Goal: Book appointment/travel/reservation

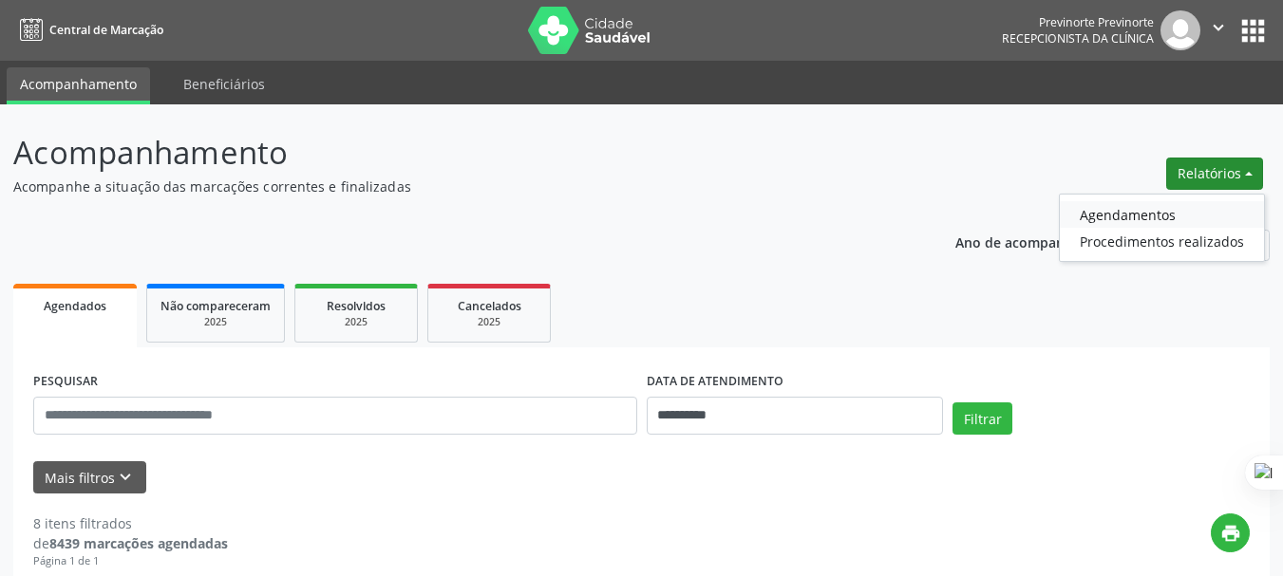
click at [1207, 210] on link "Agendamentos" at bounding box center [1162, 214] width 204 height 27
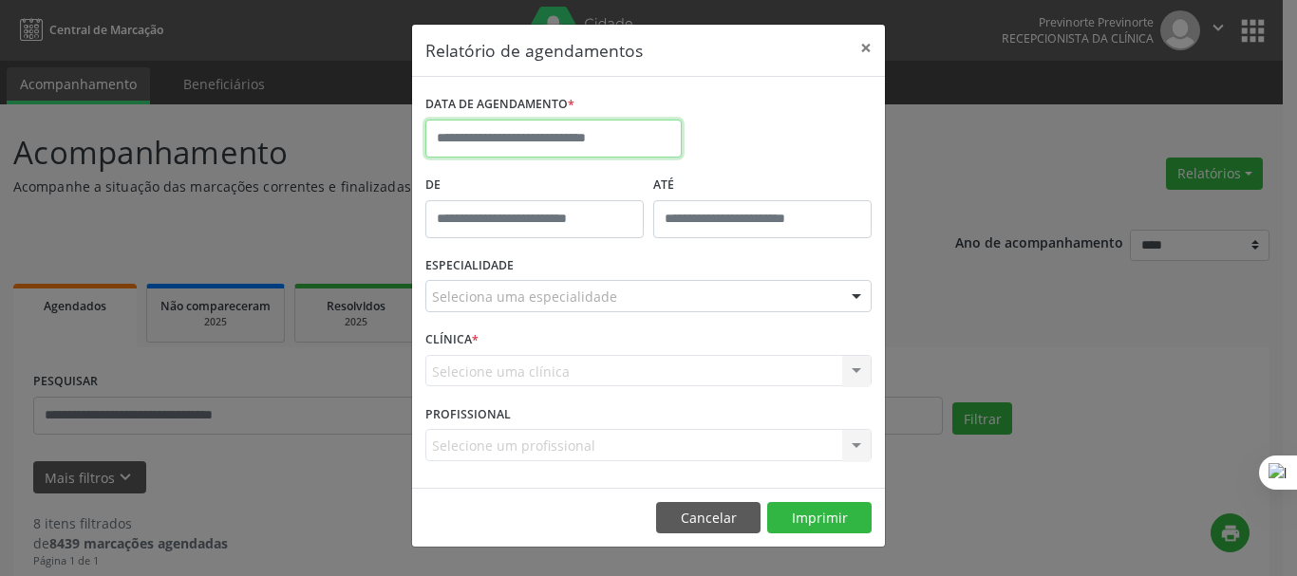
click at [536, 140] on input "text" at bounding box center [553, 139] width 256 height 38
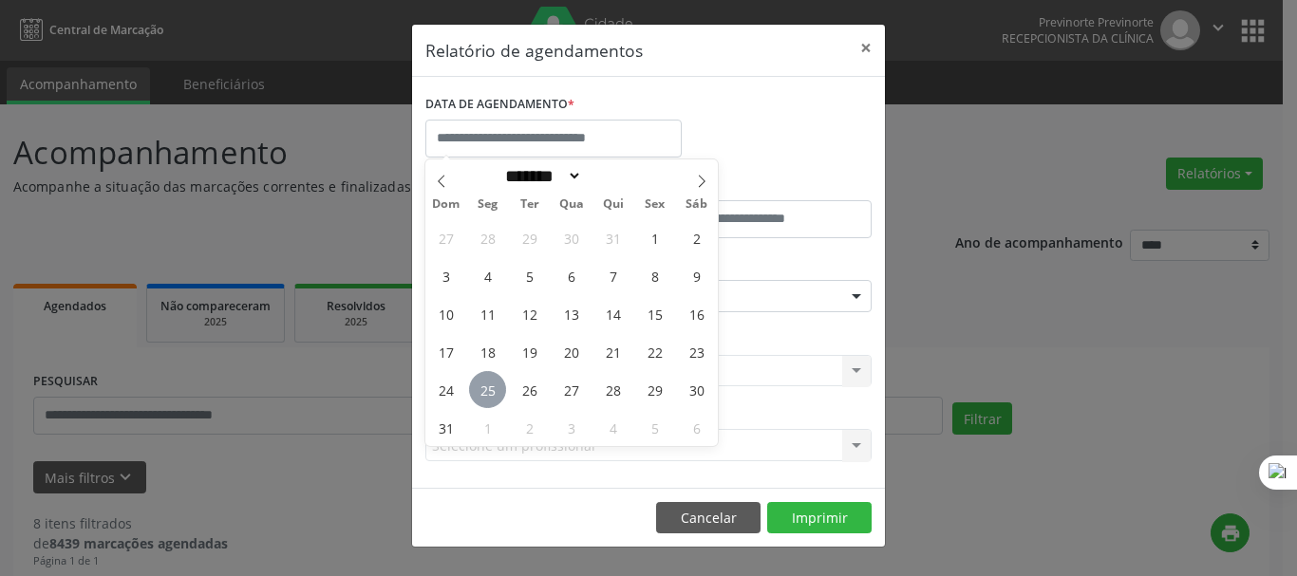
click at [481, 382] on span "25" at bounding box center [487, 389] width 37 height 37
type input "**********"
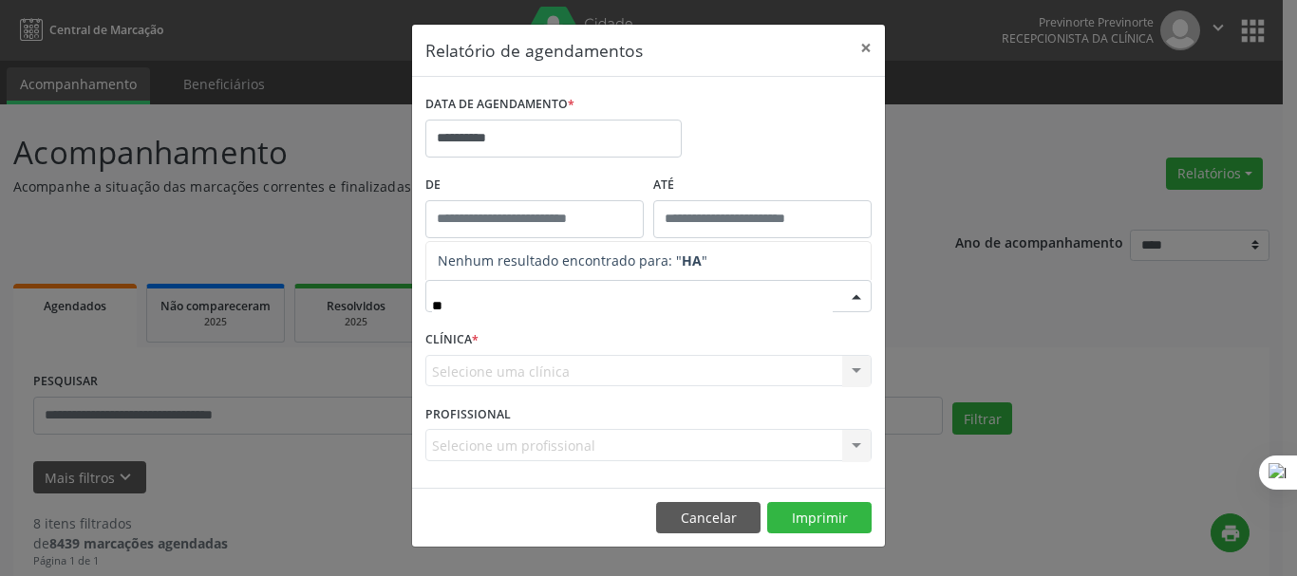
type input "*"
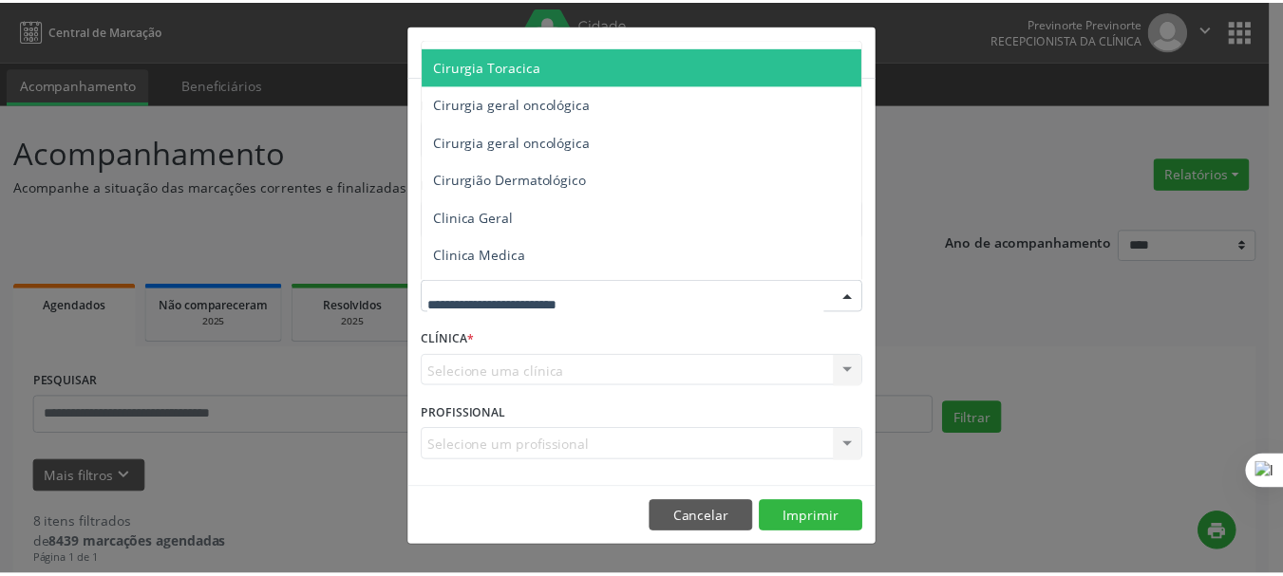
scroll to position [570, 0]
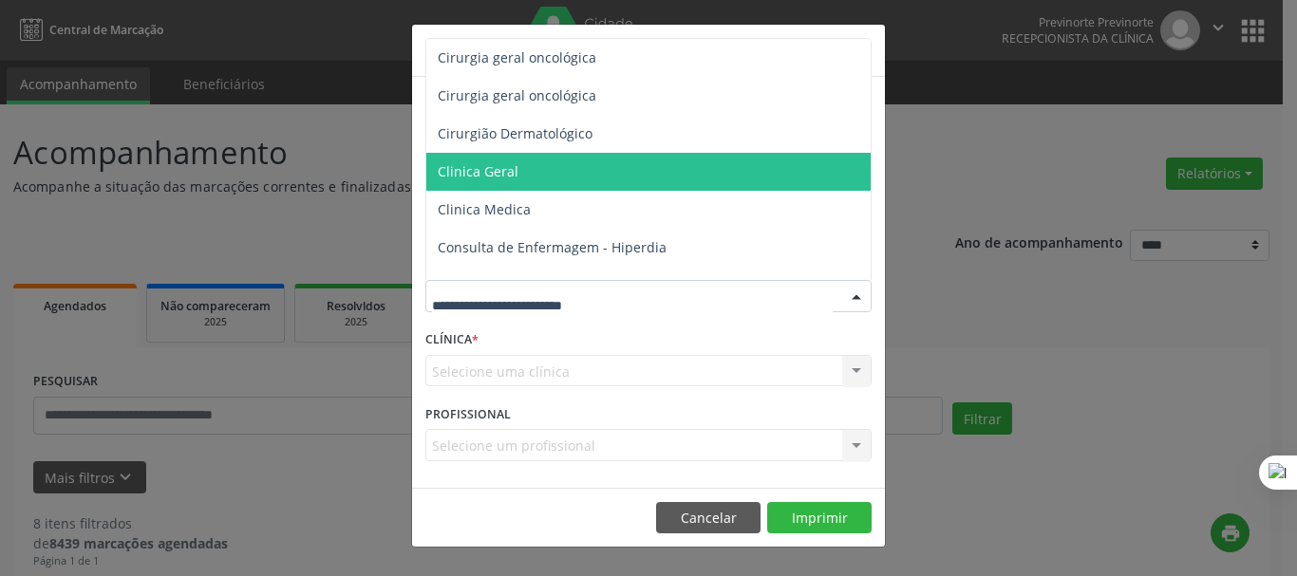
click at [538, 173] on span "Clinica Geral" at bounding box center [649, 172] width 447 height 38
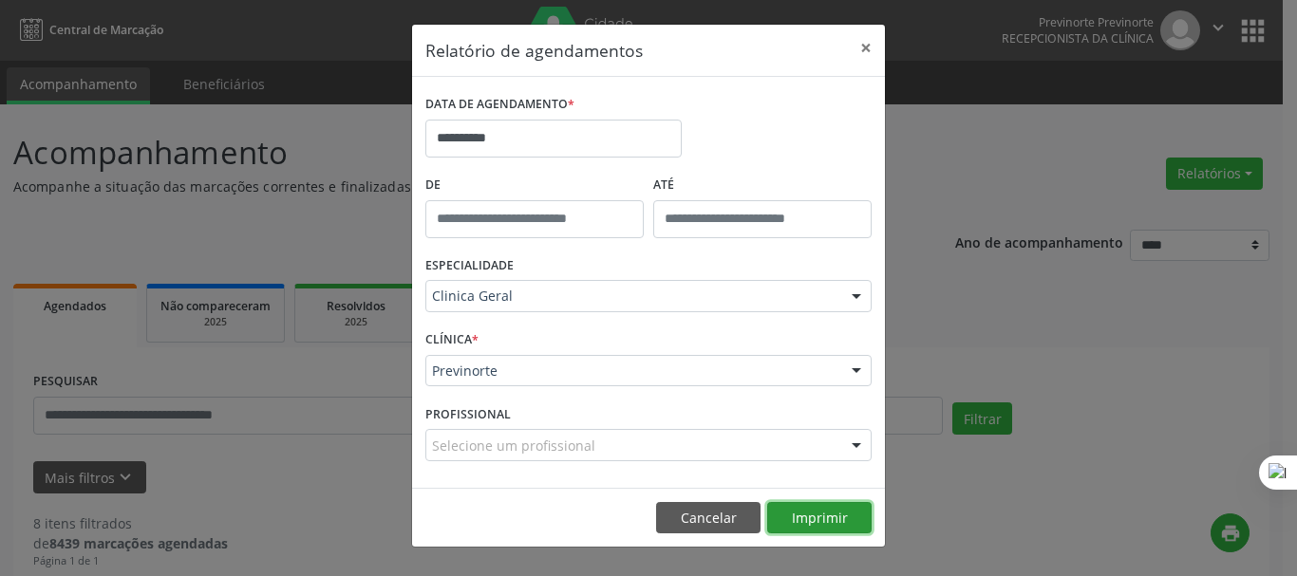
click at [822, 524] on button "Imprimir" at bounding box center [819, 518] width 104 height 32
click at [862, 47] on button "×" at bounding box center [866, 48] width 38 height 47
